Goal: Information Seeking & Learning: Learn about a topic

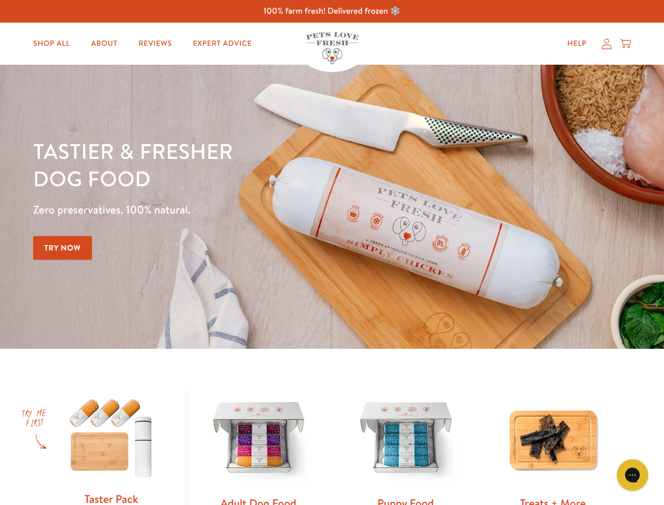
click at [332, 252] on div "Tastier & fresher dog food Zero preservatives. 100% natural. Try Now" at bounding box center [232, 206] width 398 height 139
click at [632, 475] on icon "Gorgias live chat" at bounding box center [632, 474] width 10 height 10
